Goal: Find contact information: Find contact information

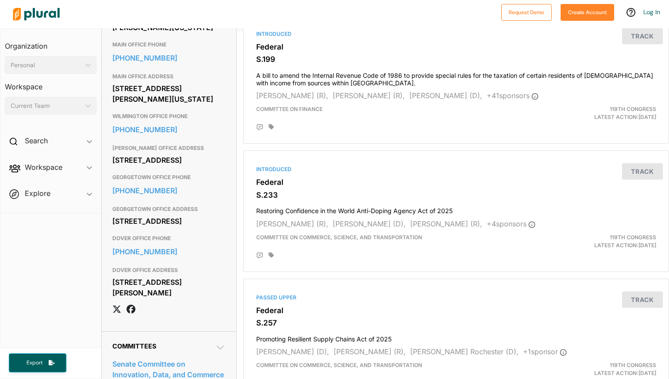
scroll to position [472, 0]
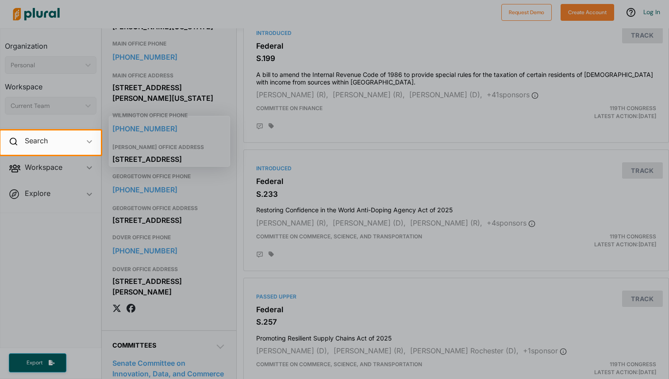
click at [286, 139] on div at bounding box center [385, 143] width 568 height 24
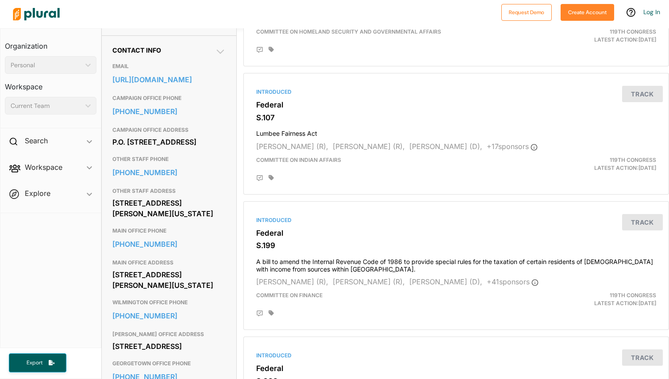
scroll to position [285, 0]
click at [132, 67] on h3 "EMAIL" at bounding box center [168, 67] width 113 height 11
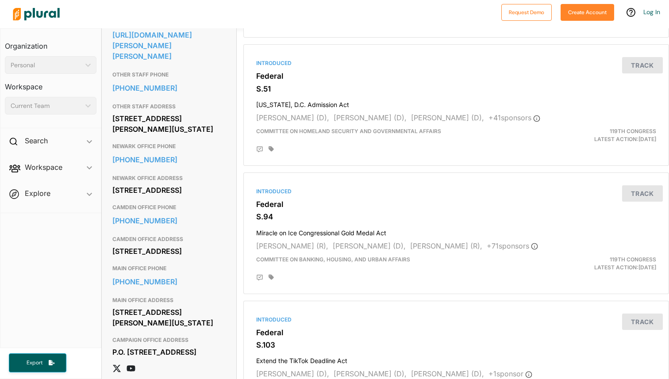
scroll to position [314, 0]
click at [150, 81] on link "202-224-3224" at bounding box center [168, 87] width 113 height 13
drag, startPoint x: 166, startPoint y: 77, endPoint x: 241, endPoint y: 0, distance: 107.1
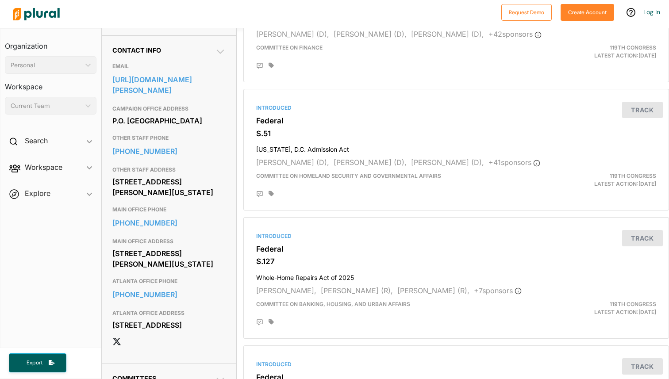
scroll to position [270, 0]
click at [169, 158] on link "[PHONE_NUMBER]" at bounding box center [168, 150] width 113 height 13
click at [170, 158] on link "[PHONE_NUMBER]" at bounding box center [168, 150] width 113 height 13
